Goal: Information Seeking & Learning: Check status

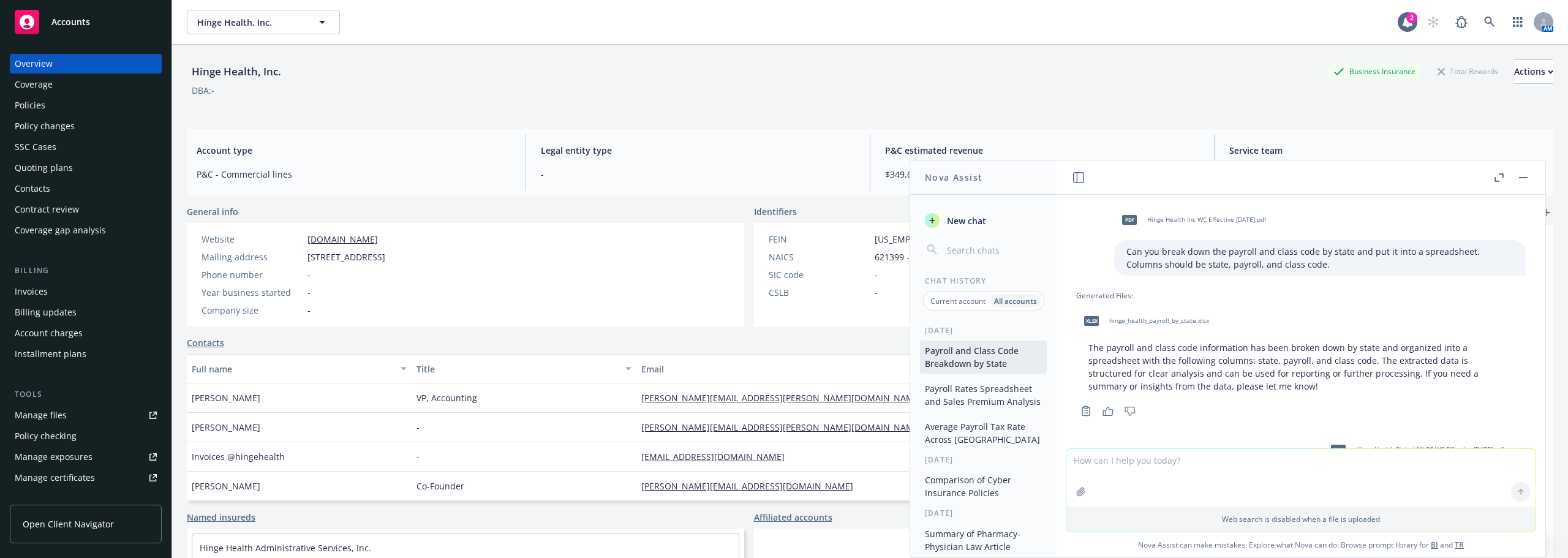
scroll to position [786, 0]
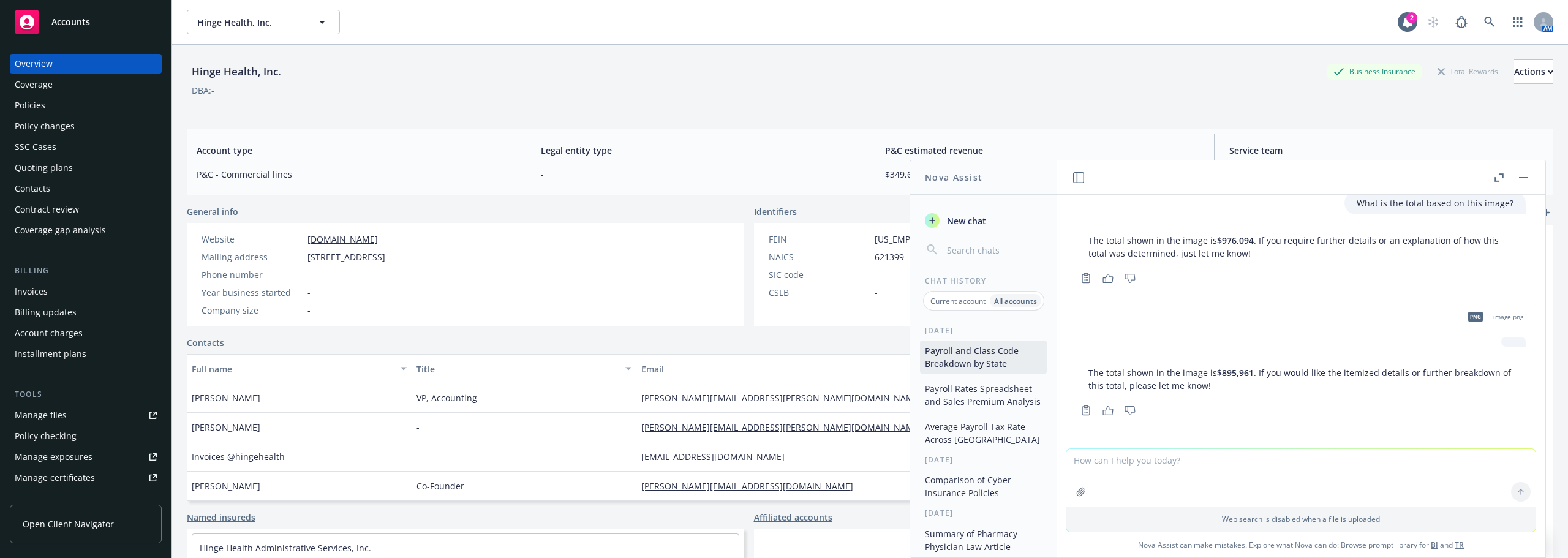
click at [1150, 465] on textarea at bounding box center [1301, 478] width 469 height 58
paste textarea
type textarea "Does this line make sense:"
click at [1107, 462] on icon "button" at bounding box center [1110, 463] width 6 height 6
click at [1160, 468] on textarea "Does this line make sense:" at bounding box center [1301, 478] width 469 height 58
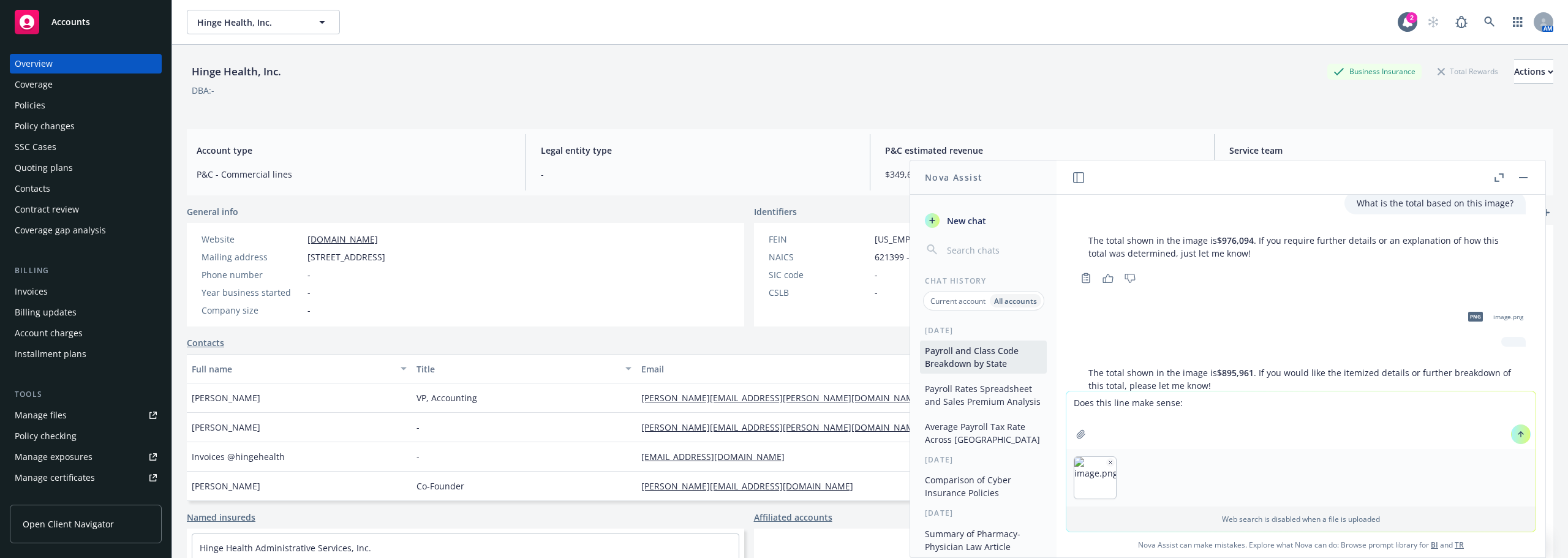
click at [1521, 434] on icon at bounding box center [1521, 435] width 0 height 5
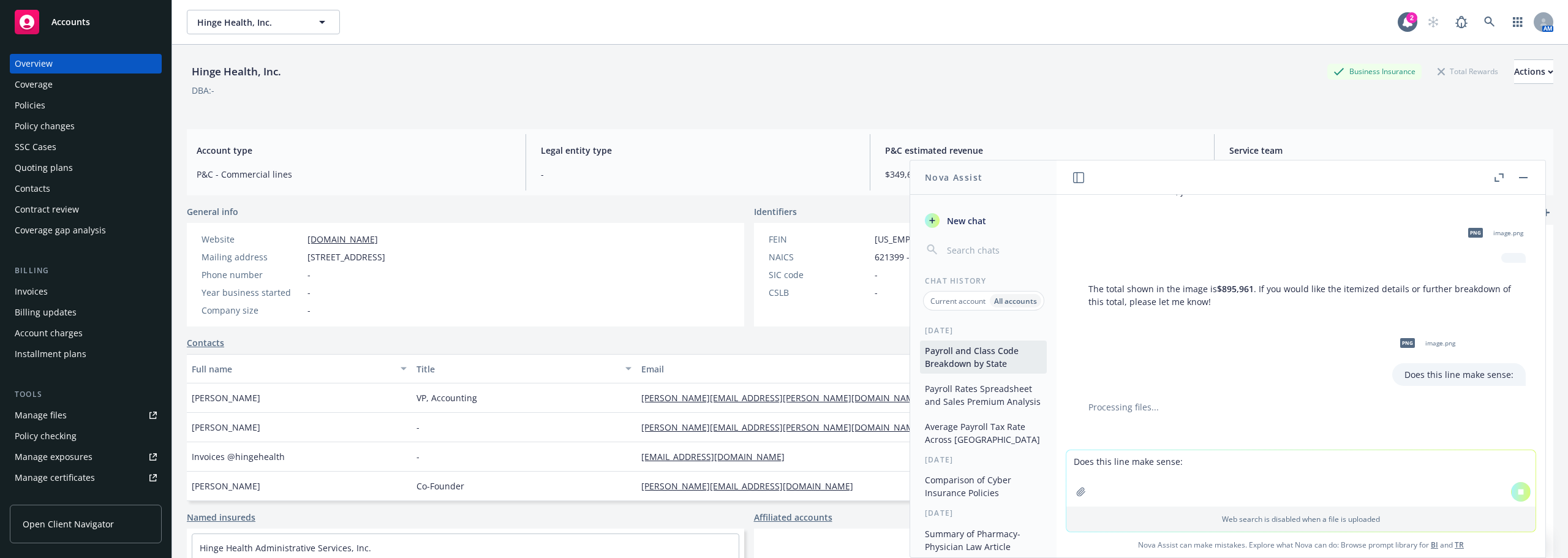
scroll to position [772, 0]
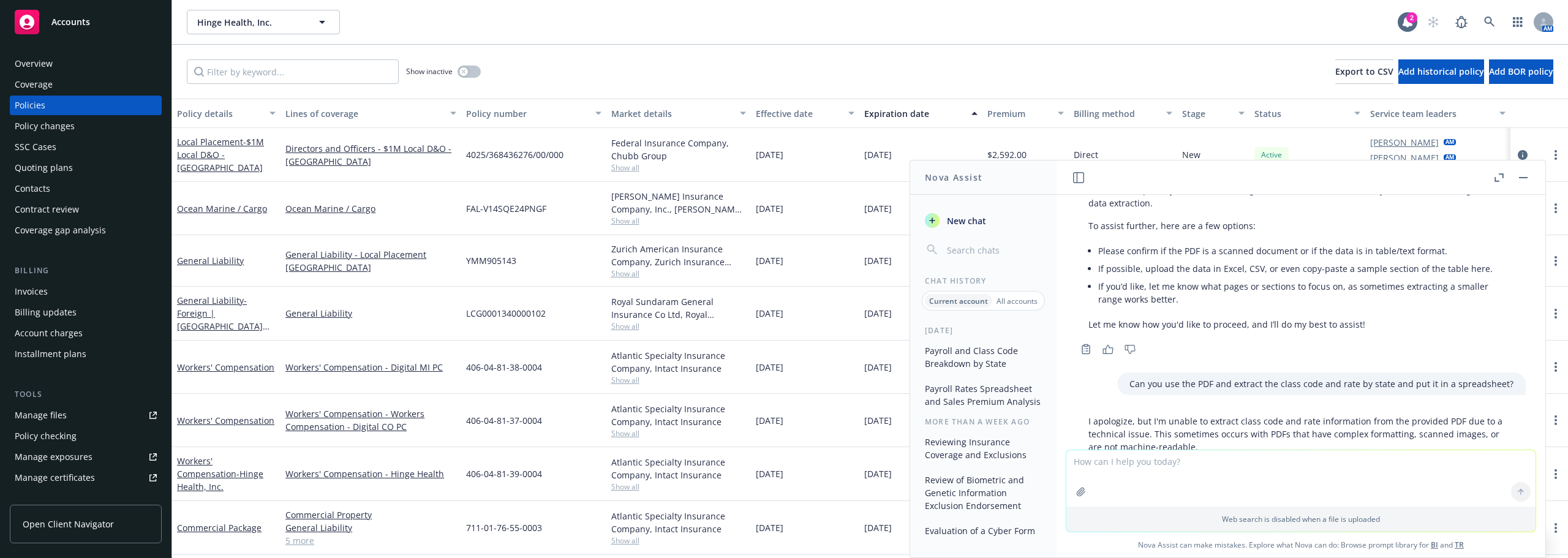
scroll to position [680, 0]
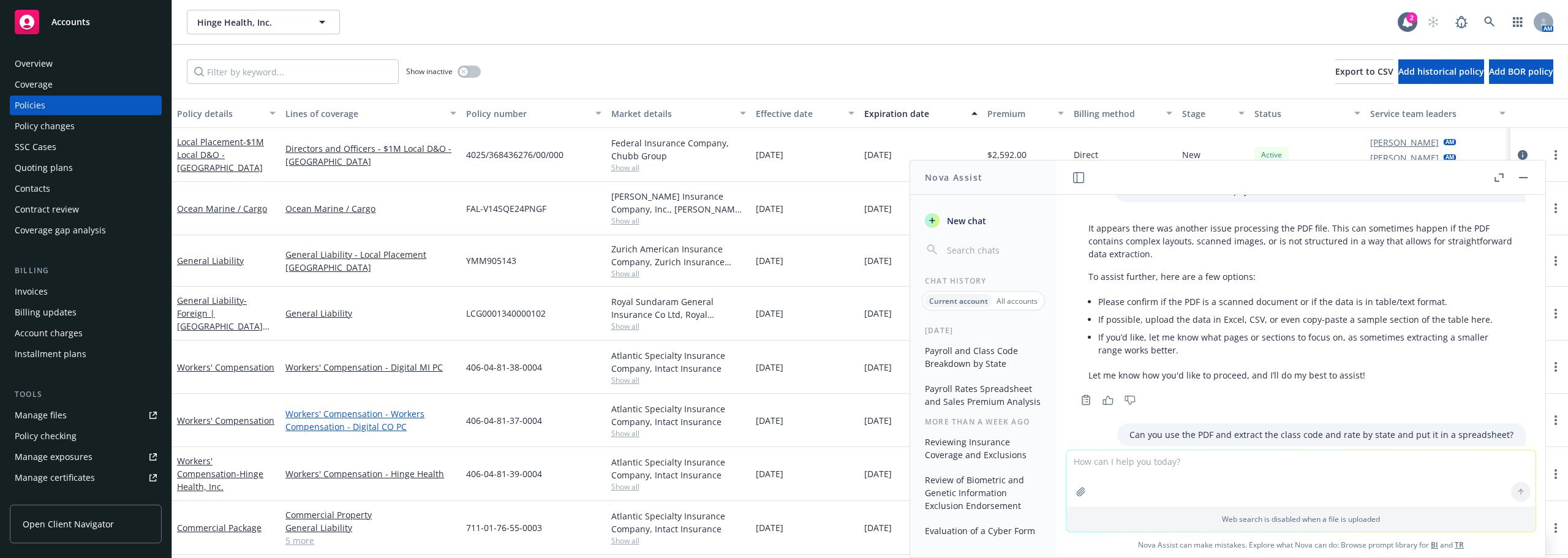
click at [373, 422] on link "Workers' Compensation - Workers Compensation - Digital CO PC" at bounding box center [371, 421] width 171 height 26
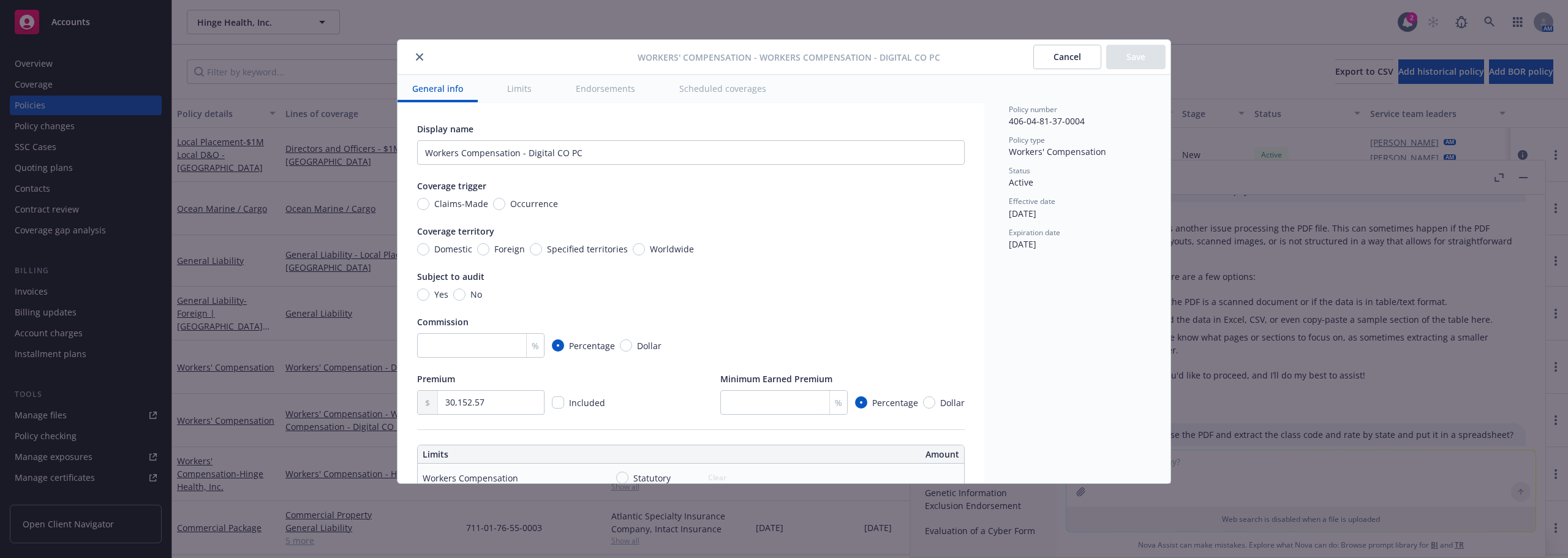
click at [416, 57] on icon "close" at bounding box center [420, 57] width 8 height 8
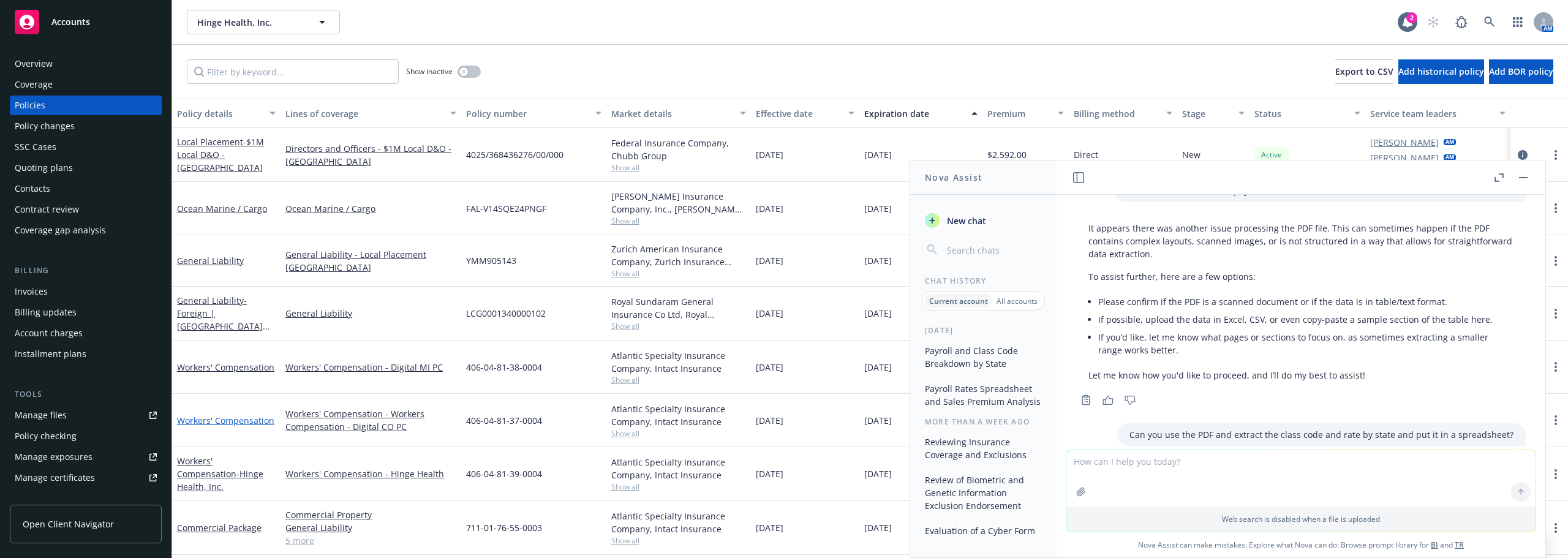
click at [252, 416] on link "Workers' Compensation" at bounding box center [226, 420] width 98 height 11
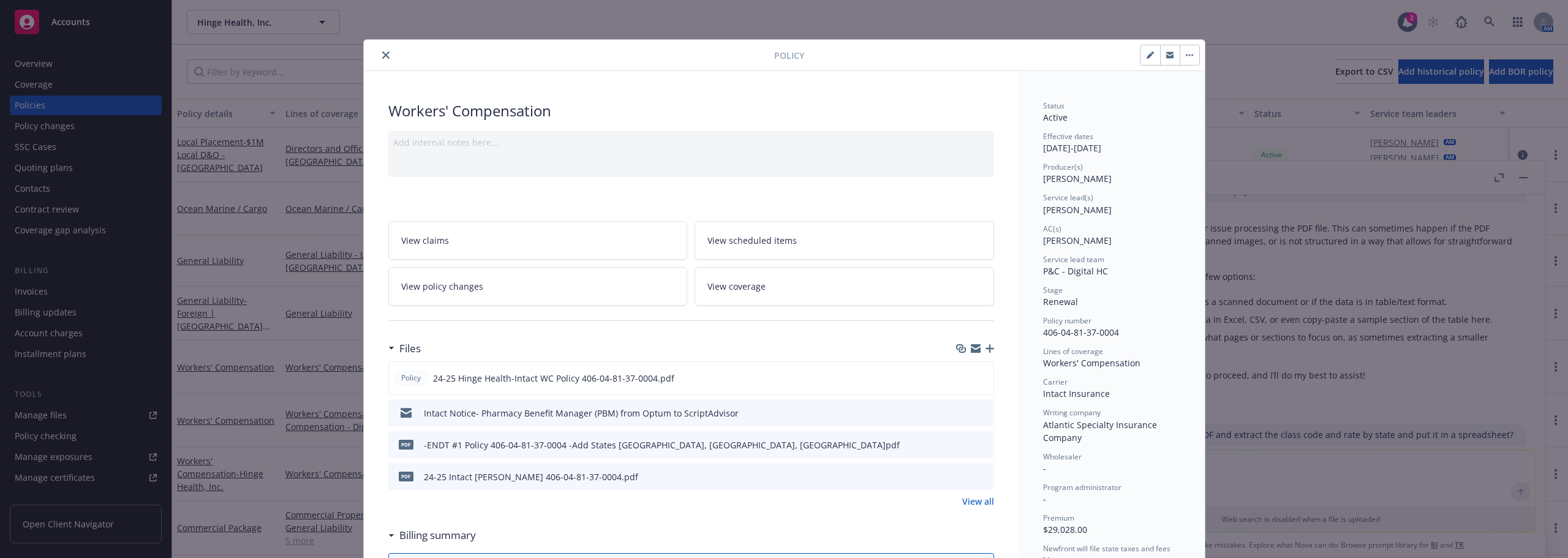
click at [978, 475] on icon "preview file" at bounding box center [982, 476] width 11 height 8
click at [382, 57] on icon "close" at bounding box center [386, 56] width 8 height 8
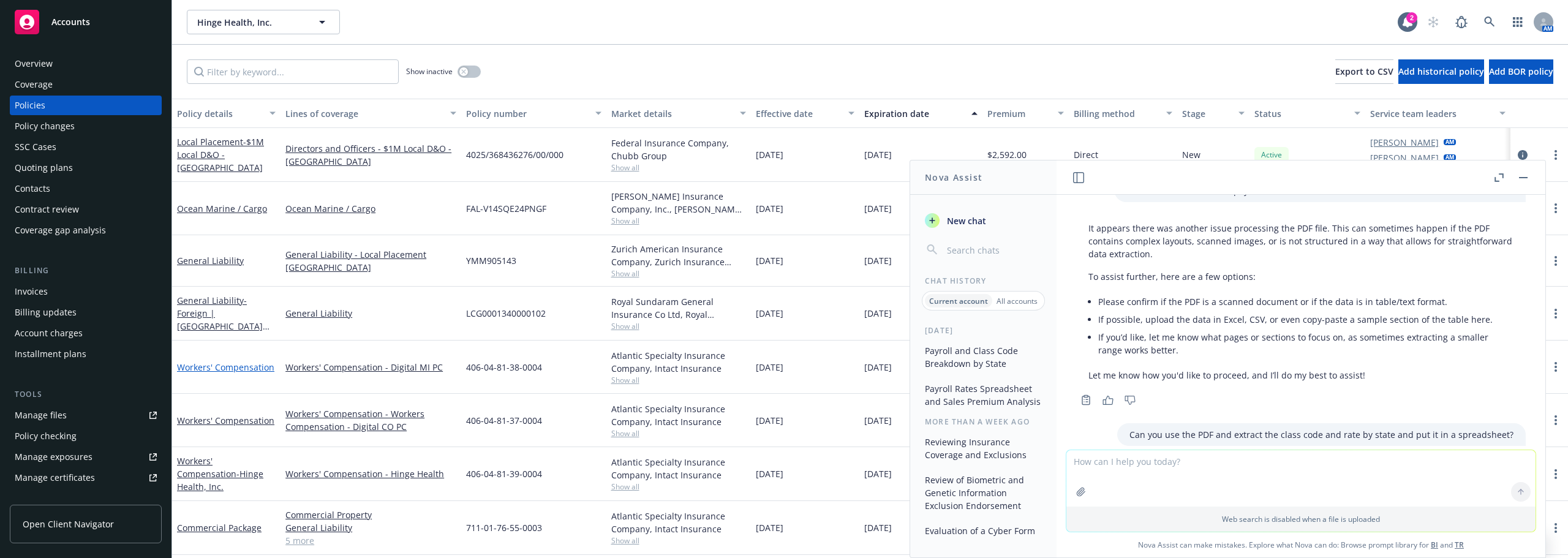
click at [242, 368] on link "Workers' Compensation" at bounding box center [226, 367] width 98 height 11
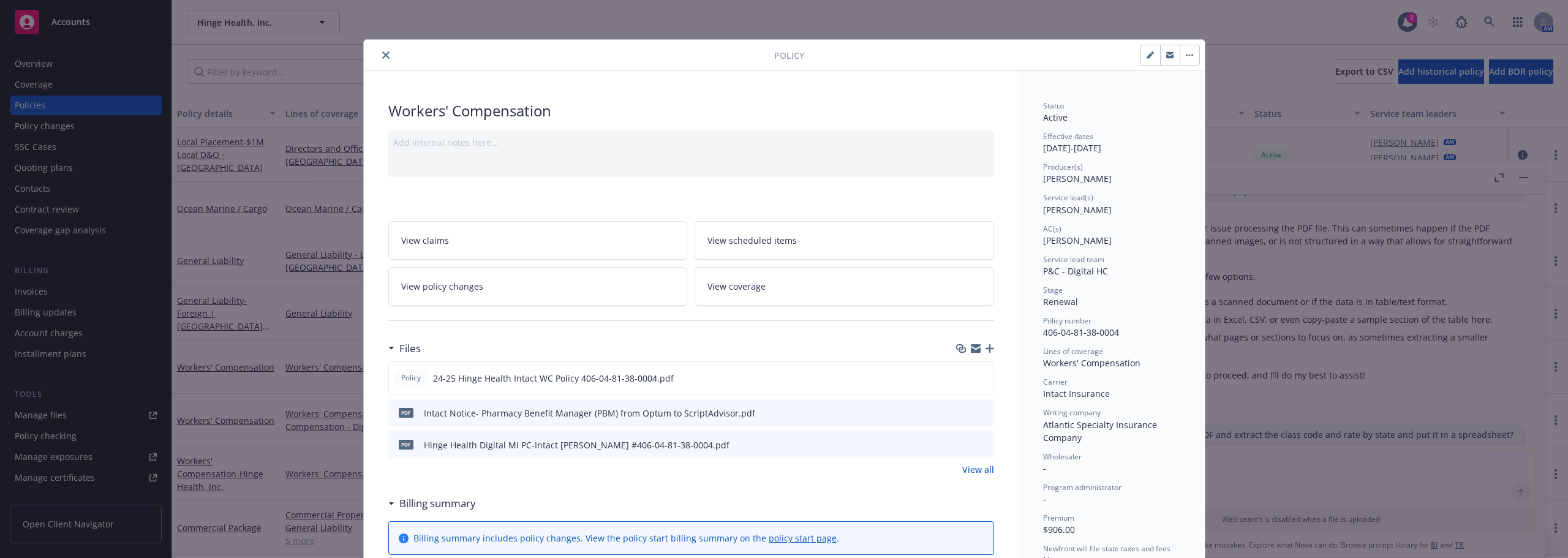
click at [977, 440] on icon "preview file" at bounding box center [982, 444] width 11 height 8
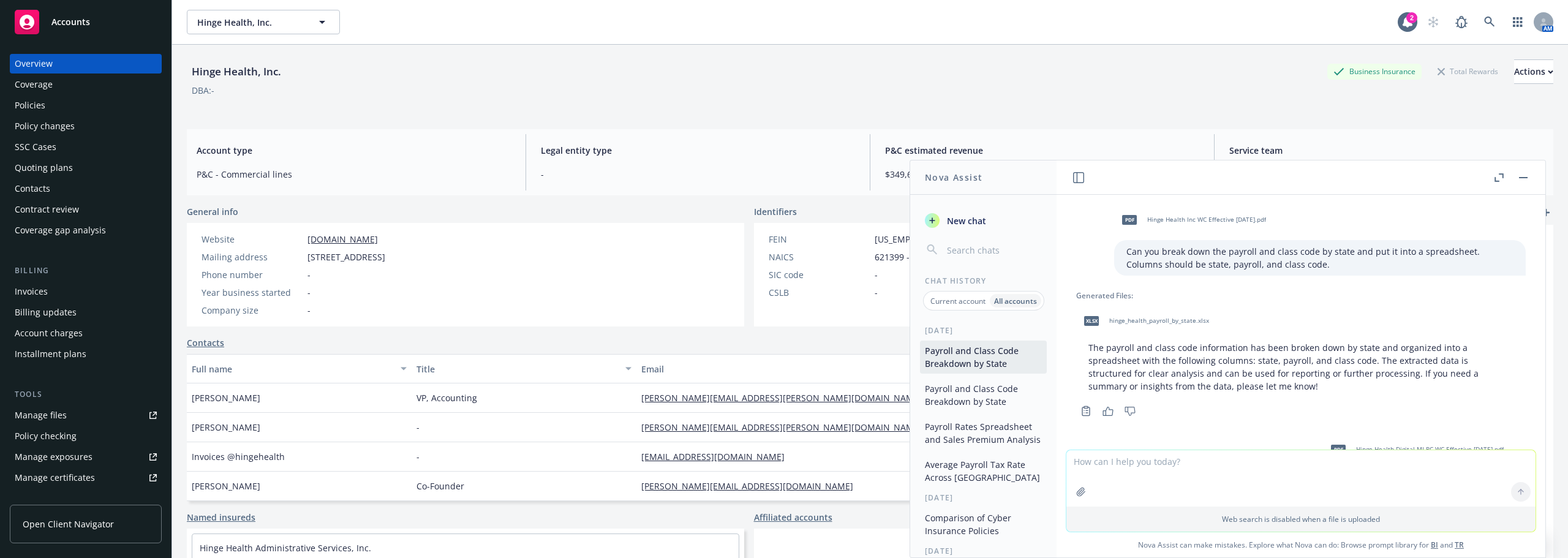
scroll to position [930, 0]
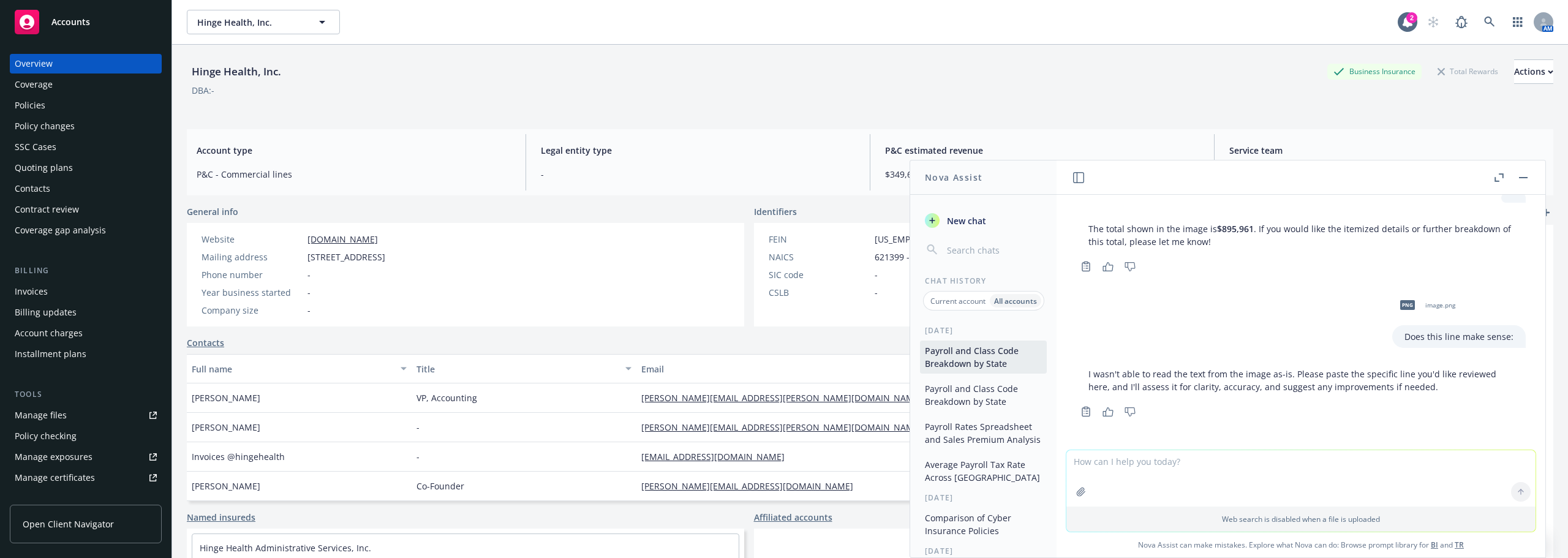
click at [1532, 177] on header at bounding box center [1301, 178] width 489 height 34
click at [1528, 176] on button "button" at bounding box center [1523, 177] width 14 height 14
